Goal: Task Accomplishment & Management: Use online tool/utility

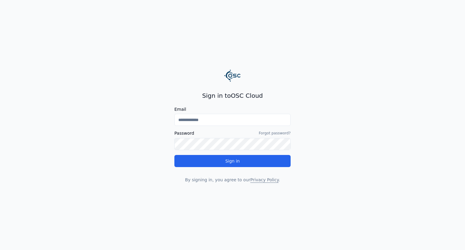
click at [179, 124] on input "Email" at bounding box center [233, 120] width 116 height 12
paste input "**********"
type input "**********"
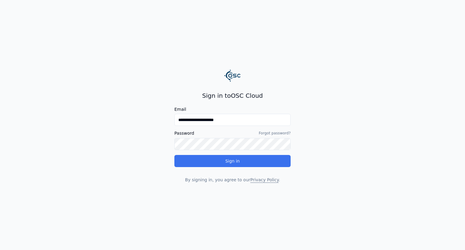
click at [199, 161] on button "Sign in" at bounding box center [233, 161] width 116 height 12
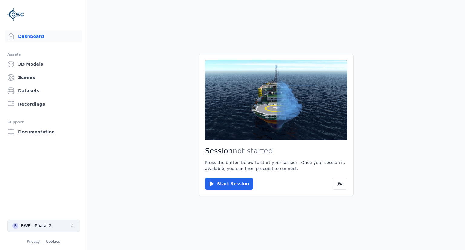
click at [73, 221] on button "R RWE - Phase 2" at bounding box center [43, 226] width 73 height 12
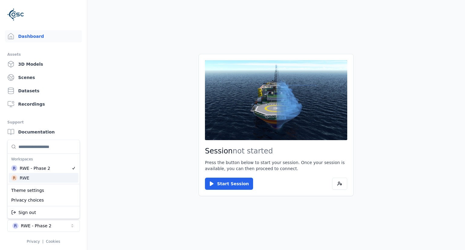
click at [25, 178] on div "RWE" at bounding box center [25, 178] width 10 height 6
click at [109, 178] on html "Dashboard Assets 3D Models Scenes Datasets Recordings Support Documentation R R…" at bounding box center [232, 125] width 465 height 250
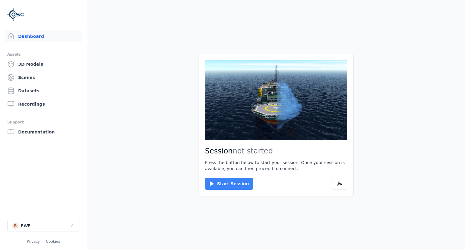
click at [218, 187] on button "Start Session" at bounding box center [229, 184] width 48 height 12
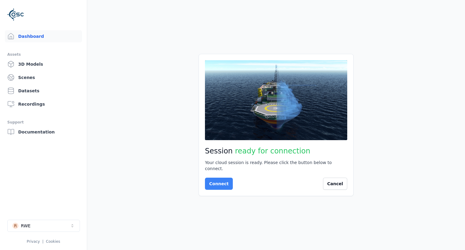
click at [220, 185] on button "Connect" at bounding box center [219, 184] width 28 height 12
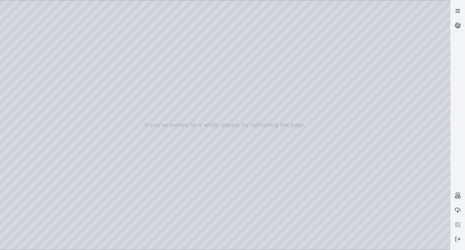
click at [457, 12] on icon at bounding box center [458, 11] width 6 height 6
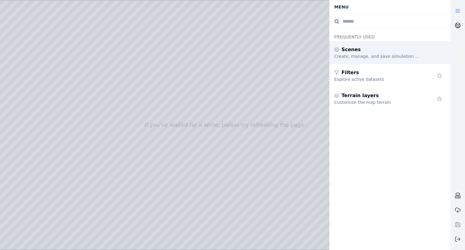
click at [414, 53] on div "Create, manage, and save simulation scenes" at bounding box center [377, 56] width 87 height 6
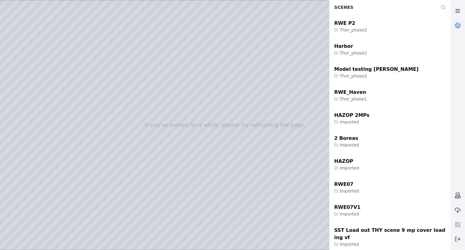
click at [461, 10] on icon at bounding box center [458, 11] width 6 height 6
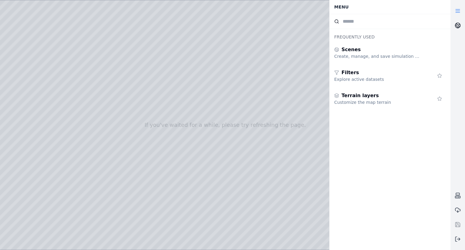
click at [455, 23] on icon at bounding box center [458, 25] width 6 height 6
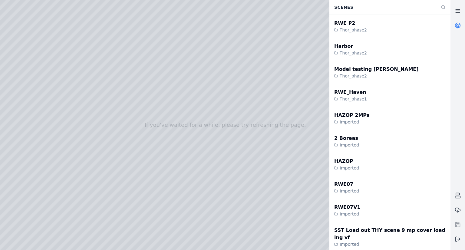
click at [459, 8] on icon at bounding box center [458, 11] width 6 height 6
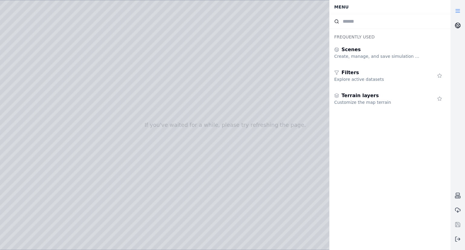
click at [458, 27] on icon at bounding box center [458, 25] width 6 height 6
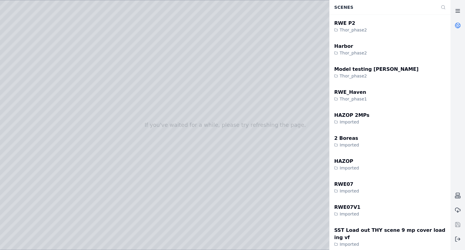
click at [456, 13] on icon at bounding box center [458, 11] width 6 height 6
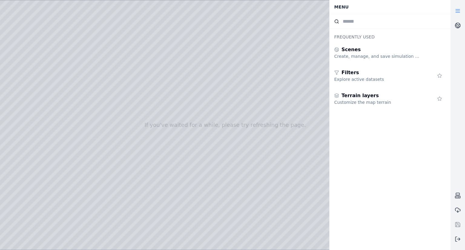
click at [456, 13] on icon at bounding box center [458, 11] width 6 height 6
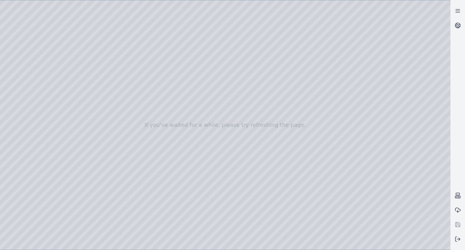
click at [14, 53] on div at bounding box center [225, 125] width 451 height 250
click at [28, 69] on div at bounding box center [225, 125] width 451 height 250
click at [76, 40] on div at bounding box center [225, 125] width 451 height 250
click at [105, 35] on div at bounding box center [225, 125] width 451 height 250
click at [78, 51] on div at bounding box center [225, 125] width 451 height 250
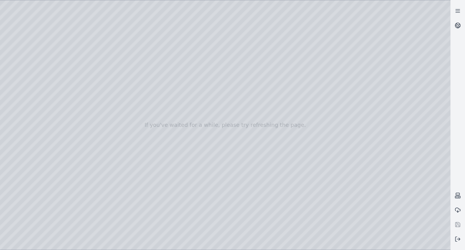
click at [25, 65] on div at bounding box center [225, 125] width 451 height 250
click at [27, 77] on div at bounding box center [225, 125] width 451 height 250
click at [28, 79] on div at bounding box center [225, 125] width 451 height 250
click at [26, 88] on div at bounding box center [225, 125] width 451 height 250
click at [25, 101] on div at bounding box center [225, 125] width 451 height 250
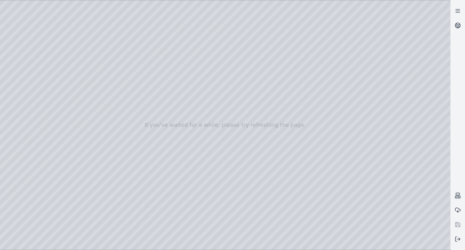
click at [16, 147] on div at bounding box center [225, 125] width 451 height 250
click at [336, 72] on div at bounding box center [225, 125] width 451 height 250
click at [458, 10] on icon at bounding box center [458, 11] width 6 height 6
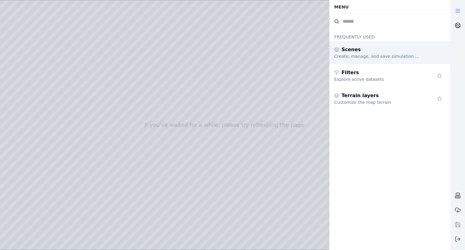
click at [391, 52] on div "Scenes" at bounding box center [377, 49] width 87 height 7
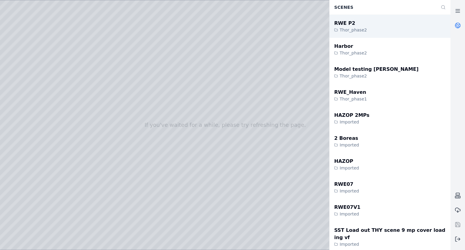
click at [376, 29] on div "RWE P2 Thor_phase2" at bounding box center [390, 26] width 121 height 23
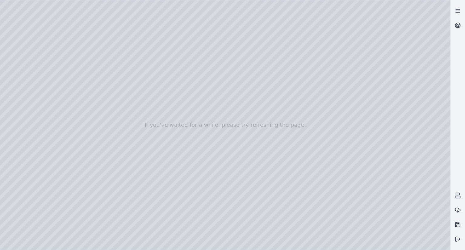
click at [24, 64] on div at bounding box center [225, 125] width 451 height 250
click at [23, 54] on div at bounding box center [225, 125] width 451 height 250
click at [48, 50] on div at bounding box center [225, 125] width 451 height 250
click at [11, 102] on div at bounding box center [225, 125] width 451 height 250
click at [19, 54] on div at bounding box center [225, 125] width 451 height 250
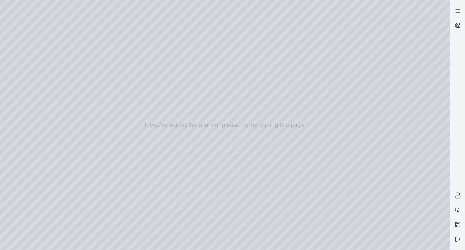
click at [26, 62] on div at bounding box center [225, 125] width 451 height 250
click at [67, 43] on div at bounding box center [225, 125] width 451 height 250
drag, startPoint x: 208, startPoint y: 158, endPoint x: 282, endPoint y: 192, distance: 81.3
click at [282, 192] on div at bounding box center [225, 125] width 451 height 250
drag, startPoint x: 216, startPoint y: 152, endPoint x: 239, endPoint y: 153, distance: 23.0
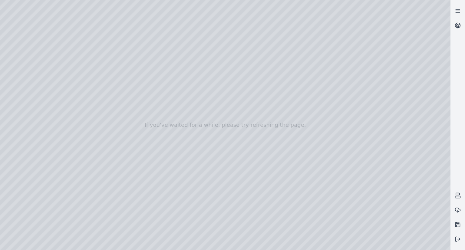
drag, startPoint x: 193, startPoint y: 151, endPoint x: 344, endPoint y: 162, distance: 151.0
click at [459, 13] on icon at bounding box center [458, 11] width 6 height 6
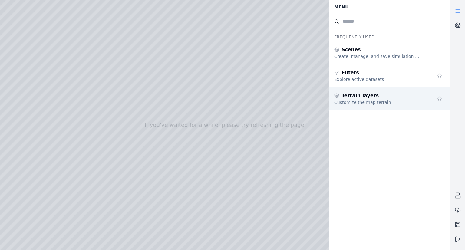
click at [380, 107] on div "Terrain layers Customize the map terrain" at bounding box center [390, 98] width 121 height 23
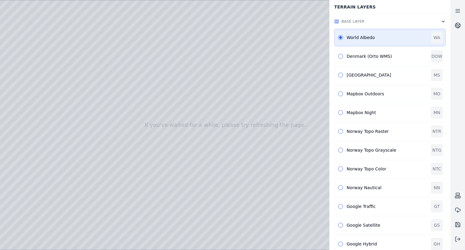
click at [442, 23] on icon "button" at bounding box center [443, 21] width 5 height 5
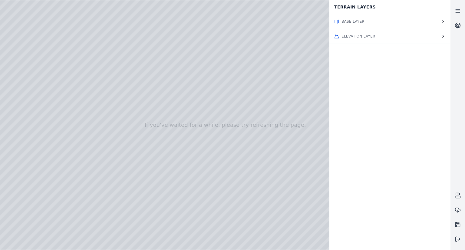
click at [442, 23] on icon "button" at bounding box center [443, 21] width 5 height 5
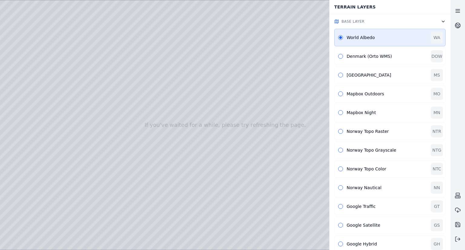
click at [457, 14] on icon at bounding box center [458, 11] width 6 height 6
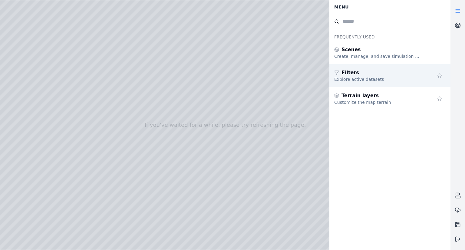
click at [397, 73] on div "Filters" at bounding box center [377, 72] width 87 height 7
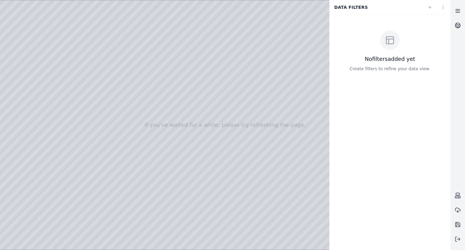
click at [458, 12] on line at bounding box center [458, 12] width 4 height 0
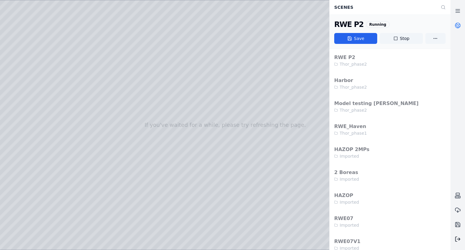
click at [459, 241] on icon at bounding box center [458, 239] width 6 height 6
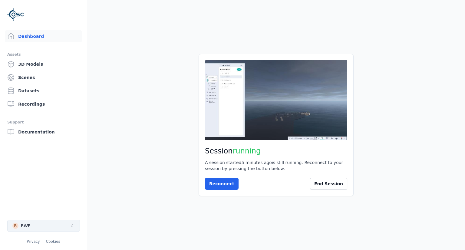
click at [64, 221] on button "R RWE" at bounding box center [43, 226] width 73 height 12
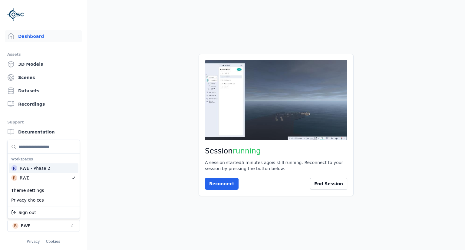
click at [44, 168] on div "RWE - Phase 2" at bounding box center [35, 168] width 31 height 6
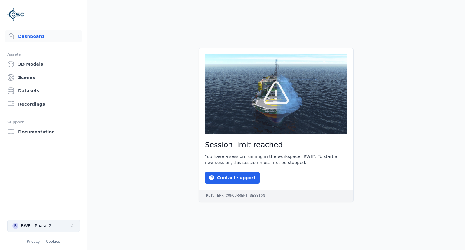
click at [62, 226] on button "R RWE - Phase 2" at bounding box center [43, 226] width 73 height 12
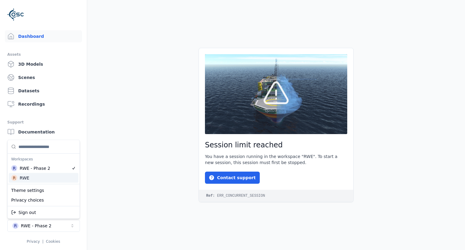
click at [35, 181] on div "R RWE" at bounding box center [44, 178] width 70 height 10
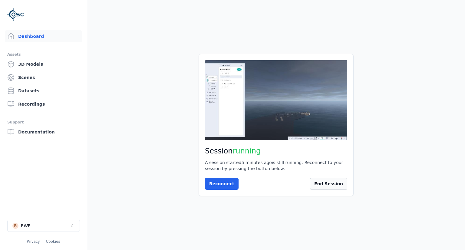
click at [321, 184] on button "End Session" at bounding box center [328, 184] width 37 height 12
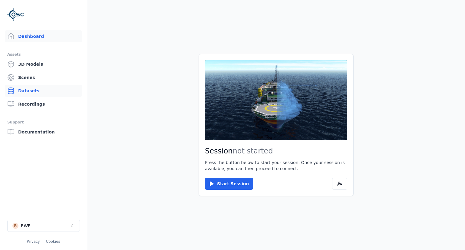
click at [25, 91] on link "Datasets" at bounding box center [43, 91] width 77 height 12
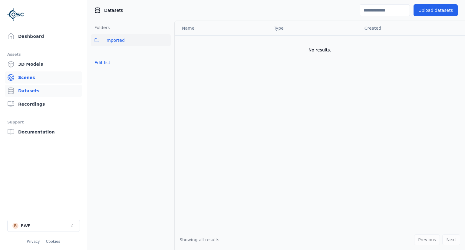
click at [36, 80] on link "Scenes" at bounding box center [43, 77] width 77 height 12
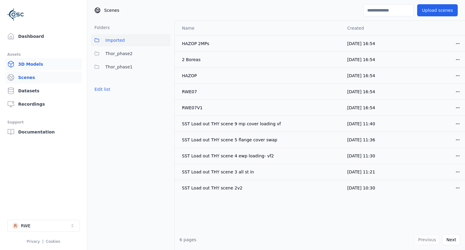
click at [43, 67] on link "3D Models" at bounding box center [43, 64] width 77 height 12
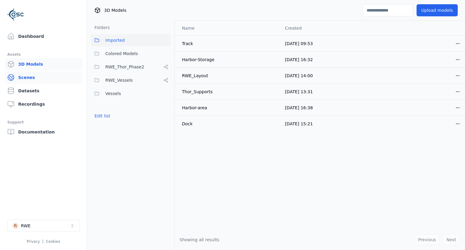
click at [44, 76] on link "Scenes" at bounding box center [43, 77] width 77 height 12
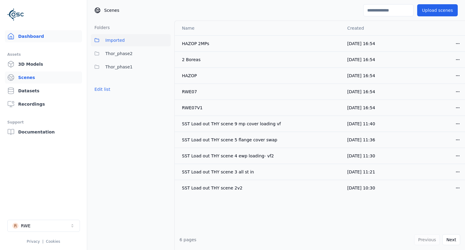
click at [40, 37] on link "Dashboard" at bounding box center [43, 36] width 77 height 12
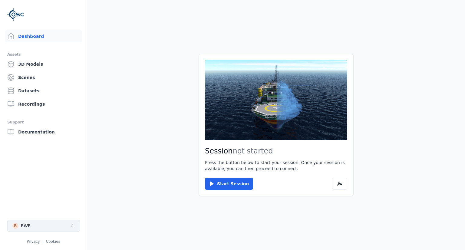
click at [55, 220] on button "R RWE" at bounding box center [43, 226] width 73 height 12
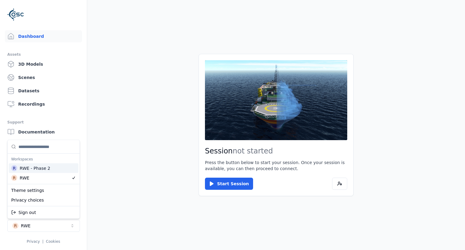
click at [56, 170] on div "R RWE - Phase 2" at bounding box center [44, 169] width 70 height 10
drag, startPoint x: 93, startPoint y: 193, endPoint x: 96, endPoint y: 197, distance: 4.9
click at [96, 197] on html "Dashboard Assets 3D Models Scenes Datasets Recordings Support Documentation R R…" at bounding box center [232, 125] width 465 height 250
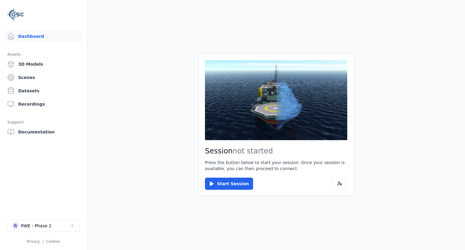
click at [163, 202] on main "Session not started Press the button below to start your session. Once your ses…" at bounding box center [276, 125] width 378 height 250
click at [217, 188] on button "Start Session" at bounding box center [229, 184] width 48 height 12
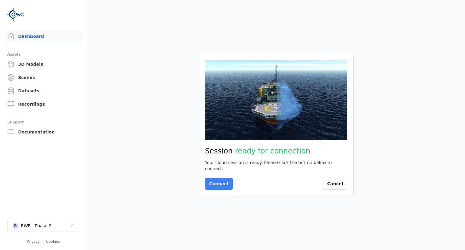
click at [221, 178] on button "Connect" at bounding box center [219, 184] width 28 height 12
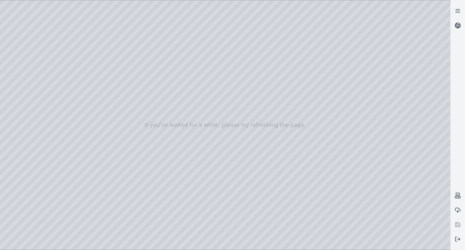
click at [459, 25] on icon at bounding box center [459, 24] width 4 height 2
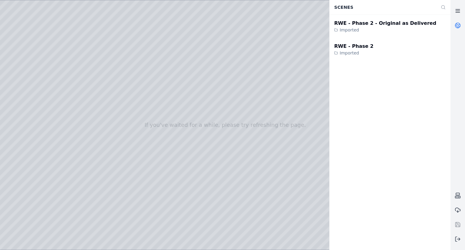
click at [460, 13] on icon at bounding box center [458, 11] width 6 height 6
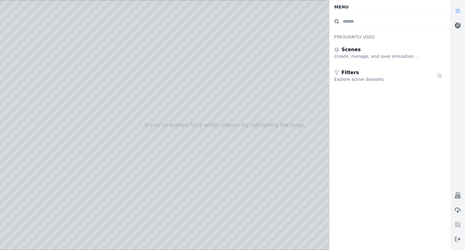
click at [459, 22] on icon at bounding box center [458, 25] width 6 height 6
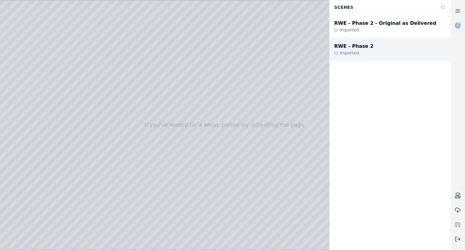
click at [401, 45] on div "RWE - Phase 2 Imported" at bounding box center [390, 49] width 121 height 23
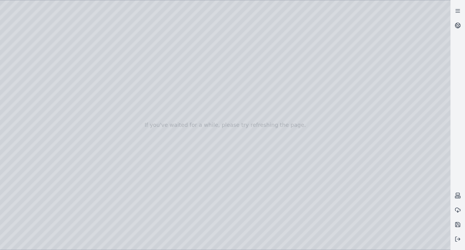
drag, startPoint x: 146, startPoint y: 158, endPoint x: 172, endPoint y: 182, distance: 35.8
click at [172, 182] on div at bounding box center [225, 125] width 451 height 250
drag, startPoint x: 166, startPoint y: 165, endPoint x: 341, endPoint y: 230, distance: 186.2
drag, startPoint x: 151, startPoint y: 143, endPoint x: 190, endPoint y: 141, distance: 39.5
click at [35, 63] on div at bounding box center [225, 125] width 451 height 250
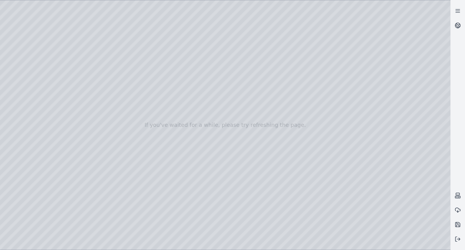
click at [22, 70] on div at bounding box center [225, 125] width 451 height 250
click at [60, 91] on div at bounding box center [225, 125] width 451 height 250
click at [27, 69] on div at bounding box center [225, 125] width 451 height 250
click at [25, 73] on div at bounding box center [225, 125] width 451 height 250
click at [104, 64] on div at bounding box center [225, 125] width 451 height 250
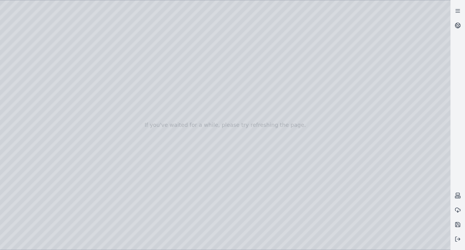
click at [55, 38] on div at bounding box center [225, 125] width 451 height 250
click at [48, 16] on div at bounding box center [225, 125] width 451 height 250
click at [48, 15] on div at bounding box center [225, 125] width 451 height 250
click at [82, 128] on div at bounding box center [225, 125] width 451 height 250
click at [49, 15] on div at bounding box center [225, 125] width 451 height 250
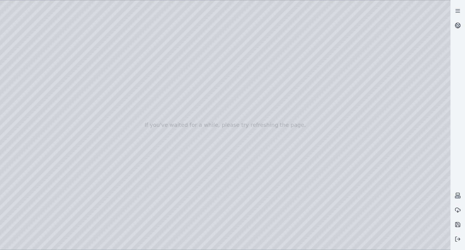
click at [107, 37] on div at bounding box center [225, 125] width 451 height 250
click at [48, 15] on div at bounding box center [225, 125] width 451 height 250
click at [76, 95] on div at bounding box center [225, 125] width 451 height 250
click at [48, 14] on div at bounding box center [225, 125] width 451 height 250
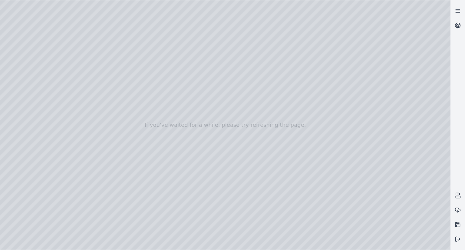
click at [27, 54] on div at bounding box center [225, 125] width 451 height 250
click at [19, 98] on div at bounding box center [225, 125] width 451 height 250
click at [19, 53] on div at bounding box center [225, 125] width 451 height 250
click at [30, 62] on div at bounding box center [225, 125] width 451 height 250
click at [76, 43] on div at bounding box center [225, 125] width 451 height 250
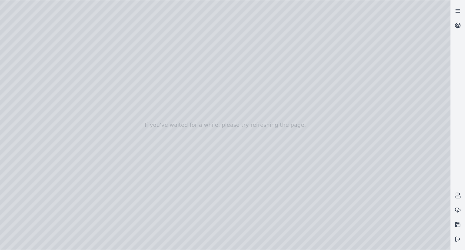
click at [78, 52] on div at bounding box center [225, 125] width 451 height 250
click at [80, 61] on div at bounding box center [225, 125] width 451 height 250
click at [74, 64] on div at bounding box center [225, 125] width 451 height 250
click at [58, 61] on div at bounding box center [225, 125] width 451 height 250
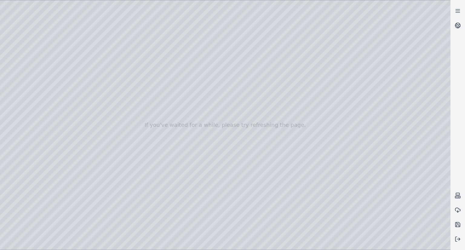
click at [62, 72] on div at bounding box center [225, 125] width 451 height 250
click at [62, 84] on div at bounding box center [225, 125] width 451 height 250
click at [67, 94] on div at bounding box center [225, 125] width 451 height 250
click at [69, 106] on div at bounding box center [225, 125] width 451 height 250
